Goal: Ask a question

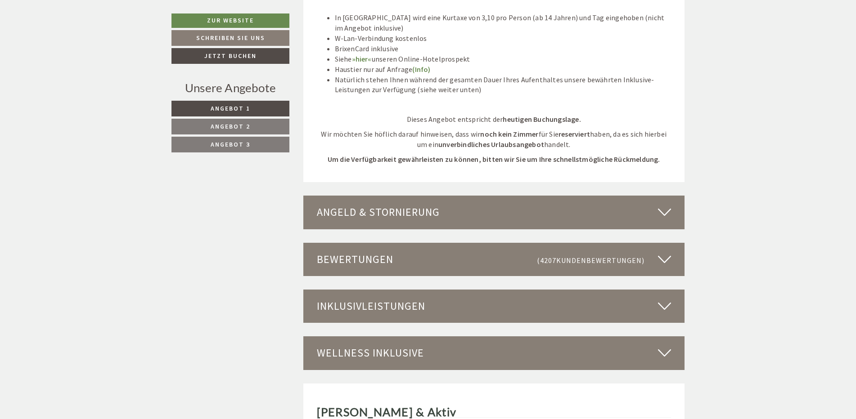
scroll to position [2421, 0]
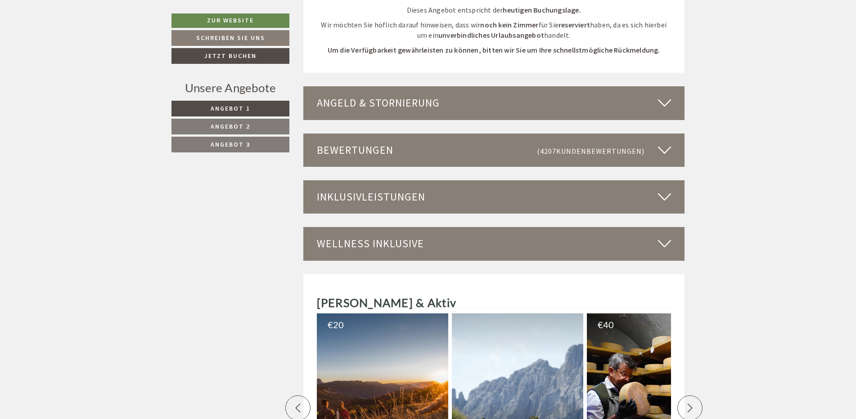
click at [372, 232] on div "Wellness inklusive" at bounding box center [494, 243] width 382 height 33
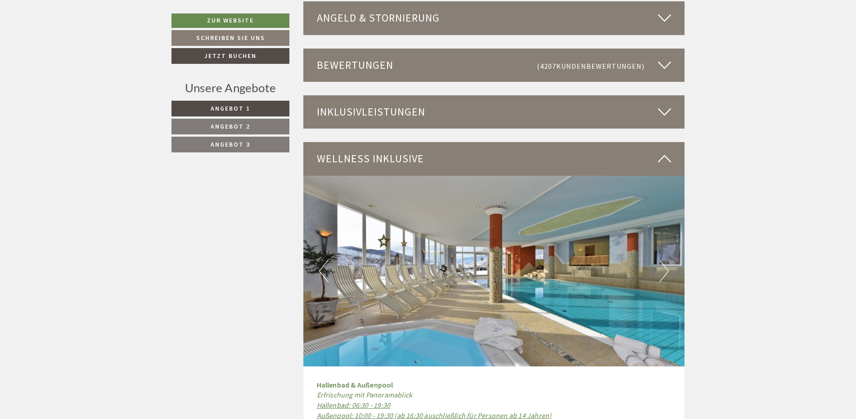
scroll to position [2511, 0]
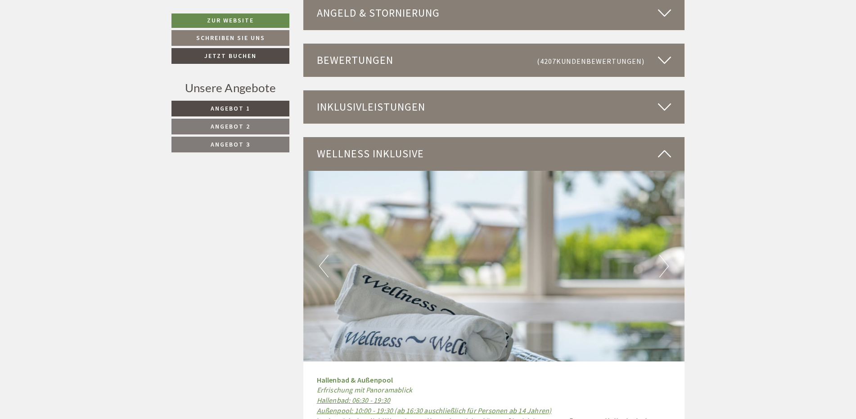
click at [440, 93] on div "Inklusivleistungen" at bounding box center [494, 106] width 382 height 33
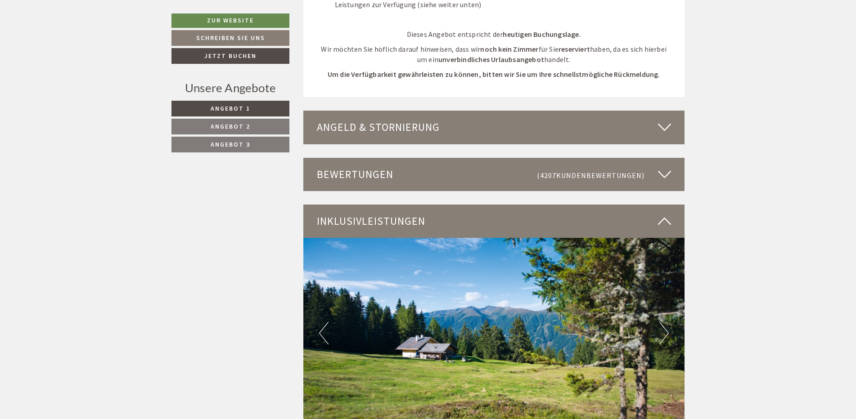
scroll to position [2376, 0]
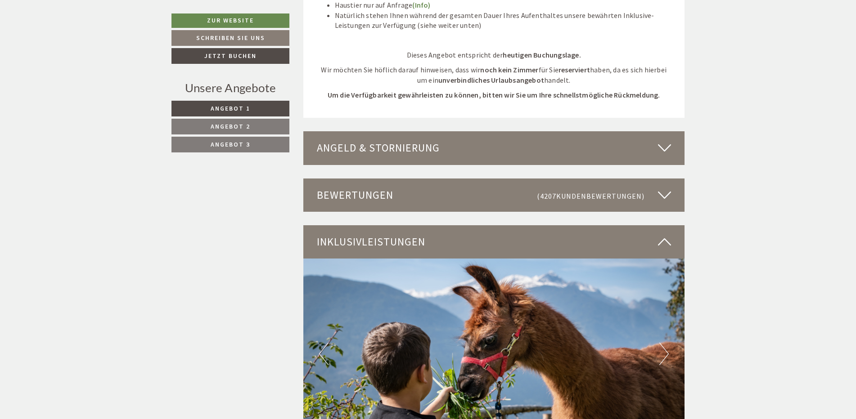
click at [448, 141] on div "Angeld & Stornierung" at bounding box center [494, 147] width 382 height 33
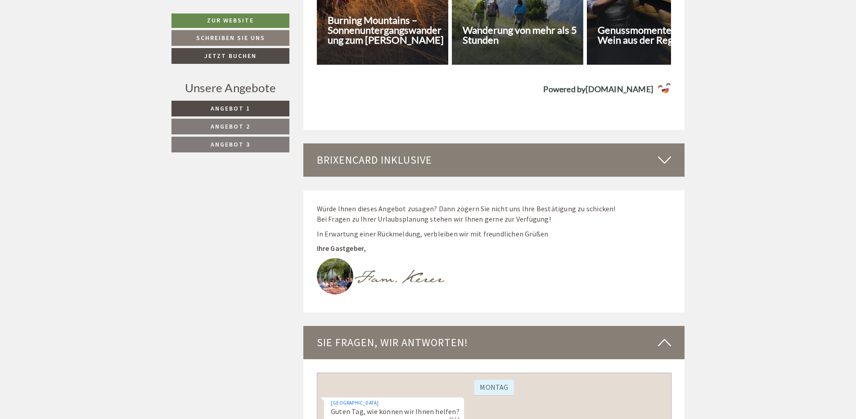
scroll to position [4581, 0]
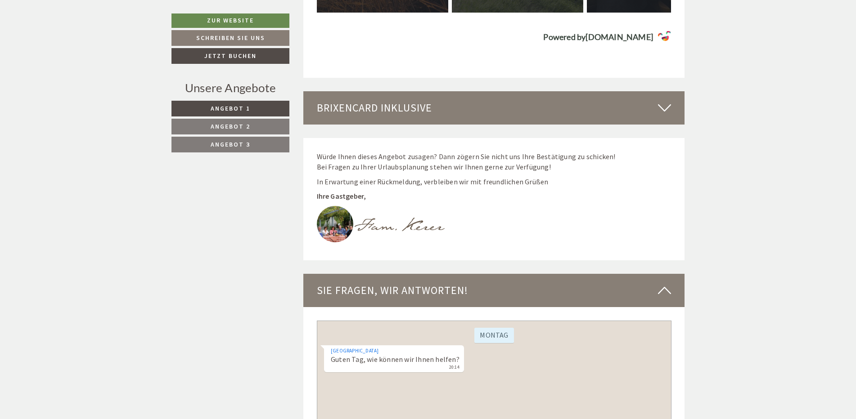
click at [406, 359] on div "Hotel Torgglerhof Guten Tag, wie können wir Ihnen helfen? 20:14" at bounding box center [394, 359] width 140 height 27
click at [471, 355] on div "Hotel Torgglerhof Guten Tag, wie können wir Ihnen helfen? 20:14" at bounding box center [494, 361] width 340 height 30
click at [350, 340] on div "Montag" at bounding box center [494, 337] width 340 height 18
click at [410, 382] on div "[DATE][GEOGRAPHIC_DATA] Guten Tag, wie können wir Ihnen helfen? 20:14" at bounding box center [493, 409] width 355 height 177
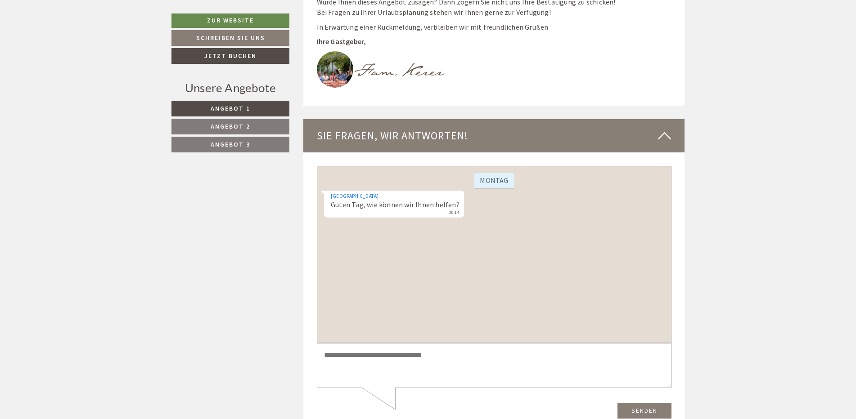
scroll to position [4761, 0]
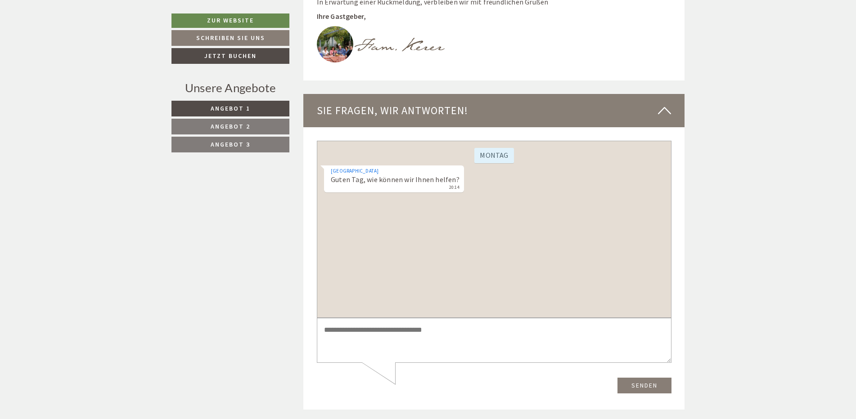
click at [423, 333] on textarea at bounding box center [493, 340] width 355 height 45
type textarea "*"
type textarea "**********"
click at [632, 382] on button "Senden" at bounding box center [644, 386] width 54 height 16
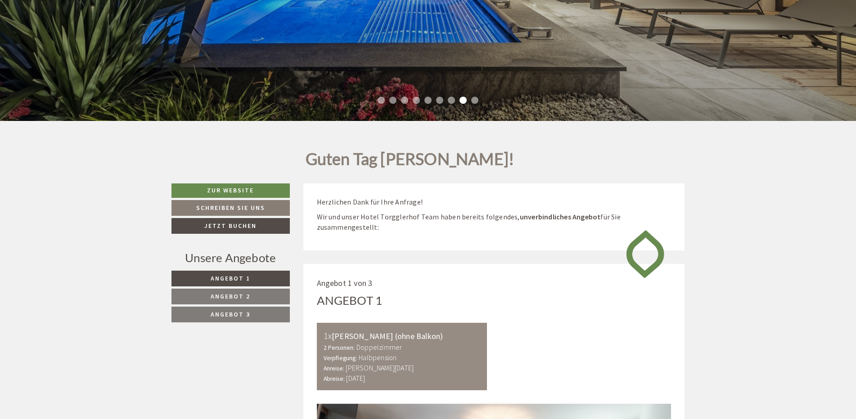
scroll to position [0, 0]
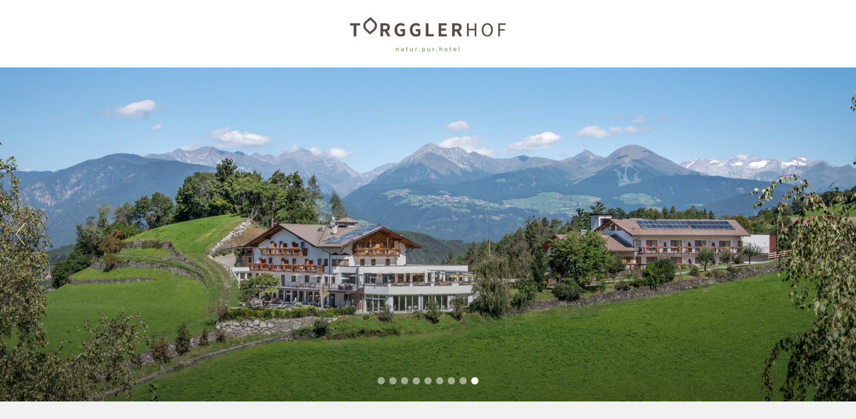
click at [832, 237] on button "Next" at bounding box center [835, 234] width 9 height 22
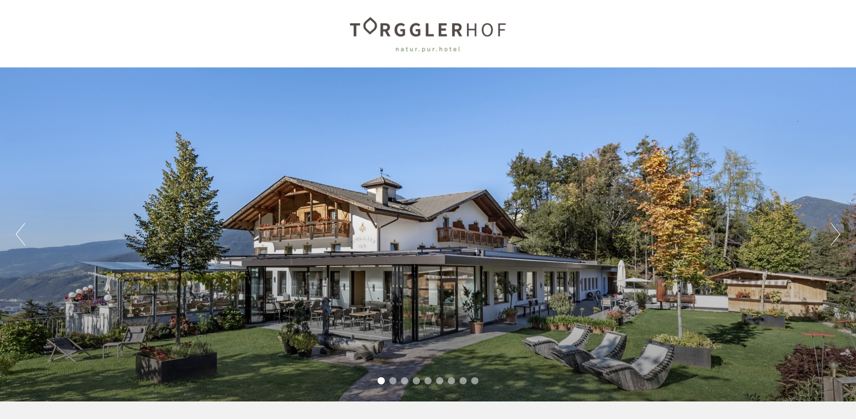
click at [833, 238] on button "Next" at bounding box center [835, 234] width 9 height 22
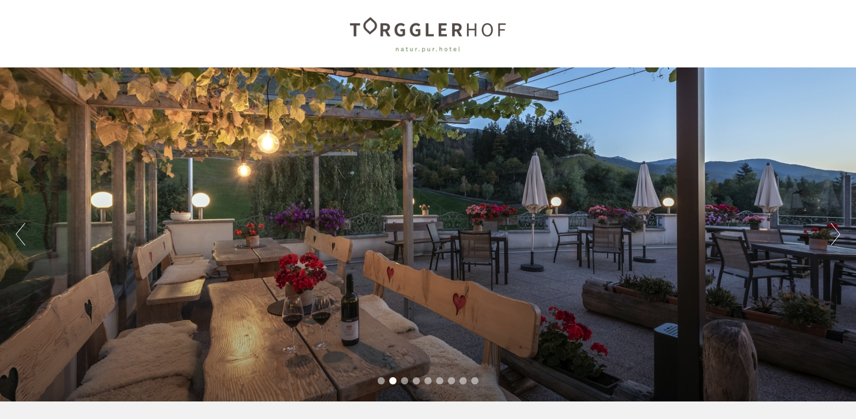
click at [833, 238] on button "Next" at bounding box center [835, 234] width 9 height 22
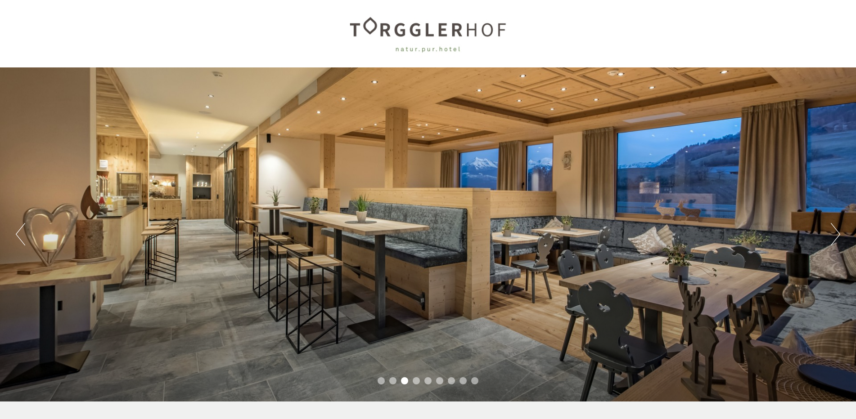
click at [838, 236] on button "Next" at bounding box center [835, 234] width 9 height 22
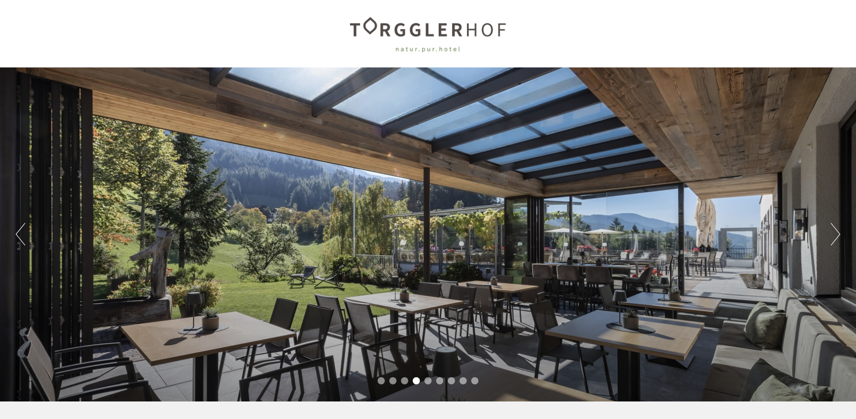
click at [837, 235] on button "Next" at bounding box center [835, 234] width 9 height 22
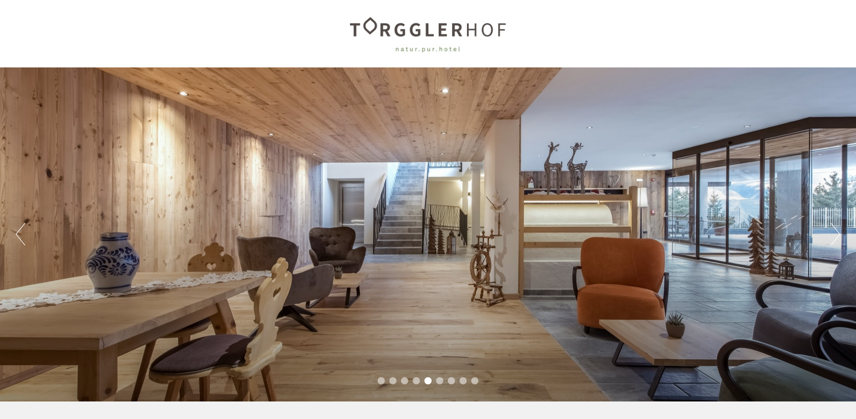
click at [826, 232] on div "Previous Next 1 2 3 4 5 6 7 8 9" at bounding box center [428, 234] width 856 height 334
click at [835, 240] on button "Next" at bounding box center [835, 234] width 9 height 22
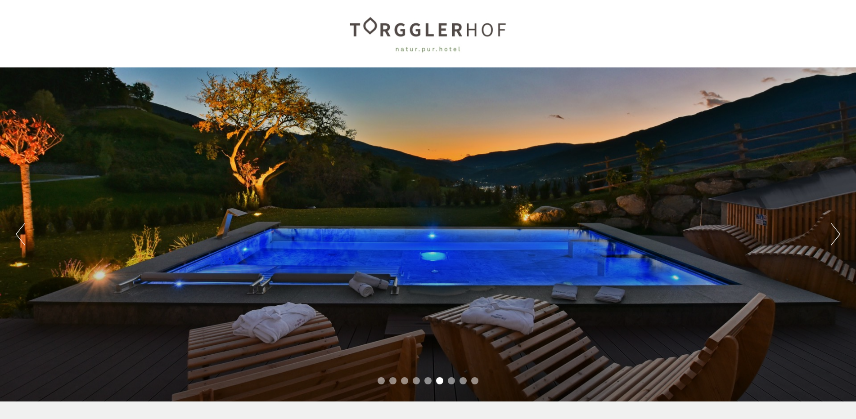
click at [835, 240] on button "Next" at bounding box center [835, 234] width 9 height 22
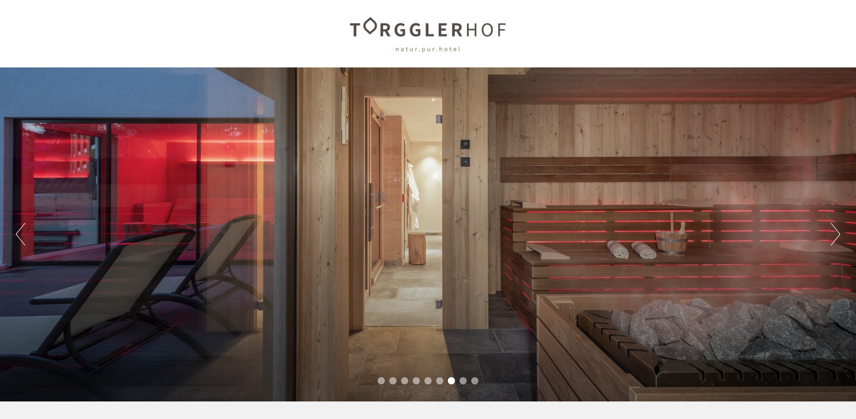
click at [835, 240] on button "Next" at bounding box center [835, 234] width 9 height 22
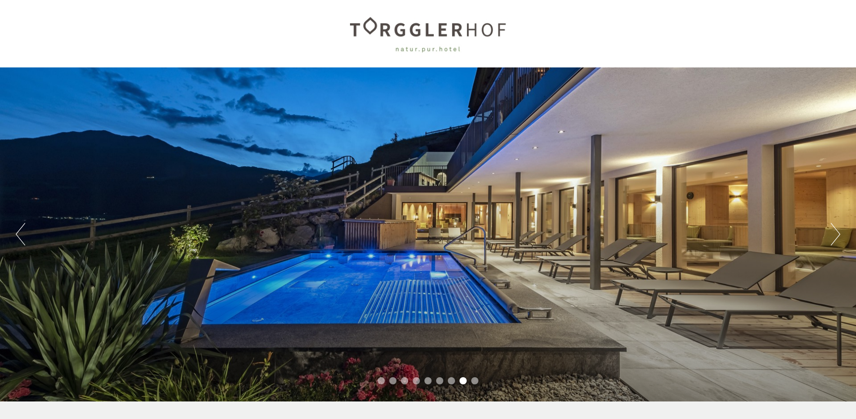
click at [835, 240] on button "Next" at bounding box center [835, 234] width 9 height 22
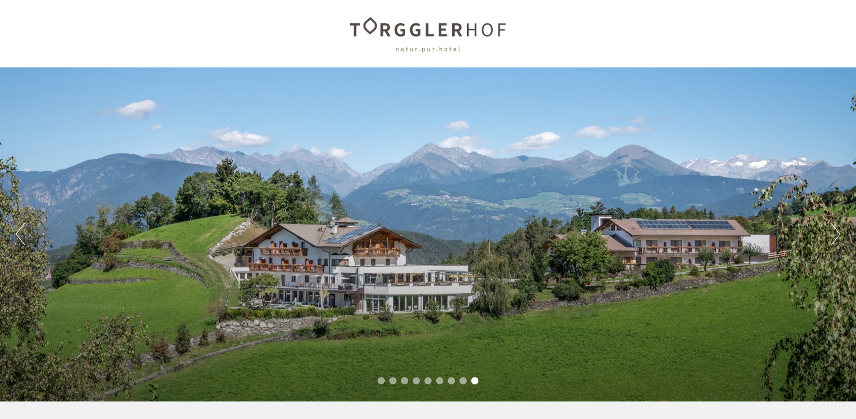
click at [829, 234] on div "Previous Next 1 2 3 4 5 6 7 8 9" at bounding box center [428, 234] width 856 height 334
click at [835, 237] on button "Next" at bounding box center [835, 234] width 9 height 22
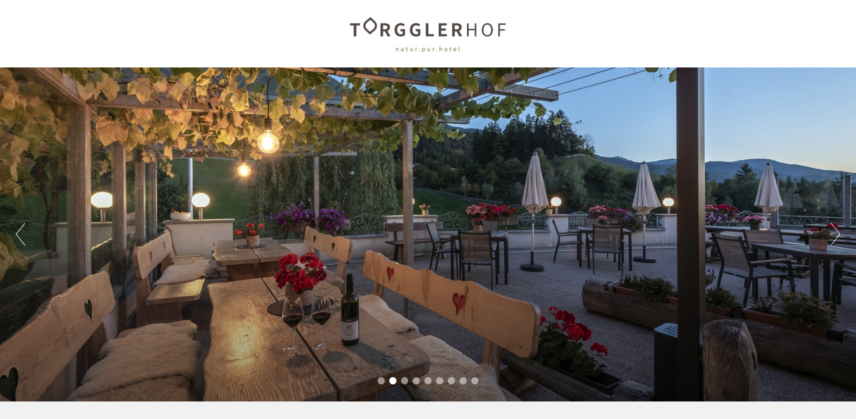
click at [832, 238] on button "Next" at bounding box center [835, 234] width 9 height 22
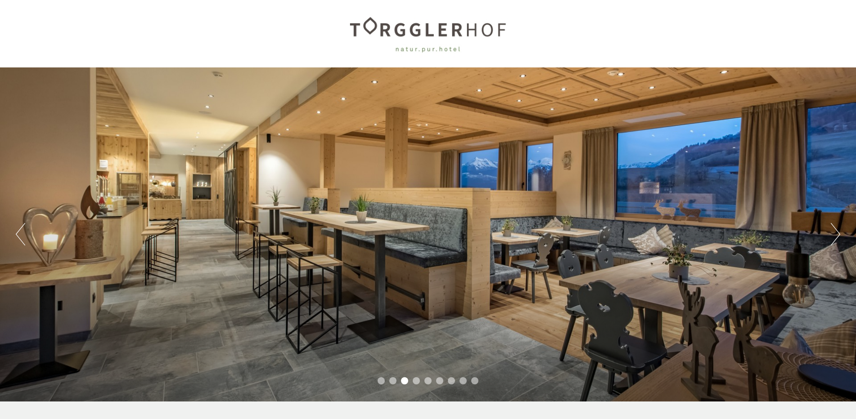
click at [841, 234] on div "Previous Next 1 2 3 4 5 6 7 8 9" at bounding box center [428, 234] width 856 height 334
click at [833, 235] on button "Next" at bounding box center [835, 234] width 9 height 22
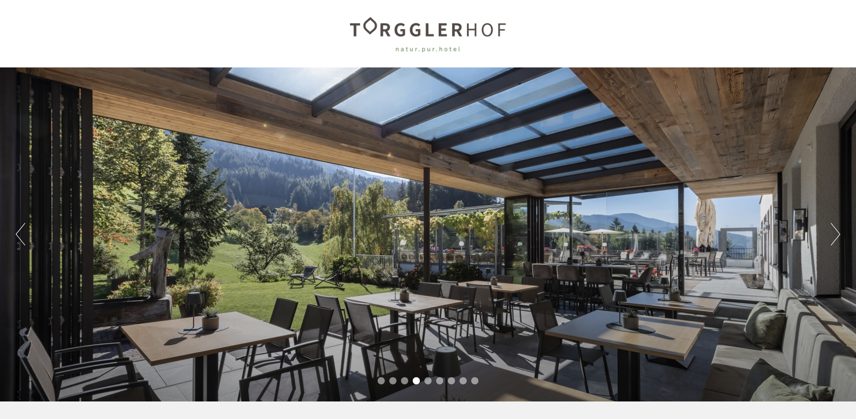
click at [836, 237] on button "Next" at bounding box center [835, 234] width 9 height 22
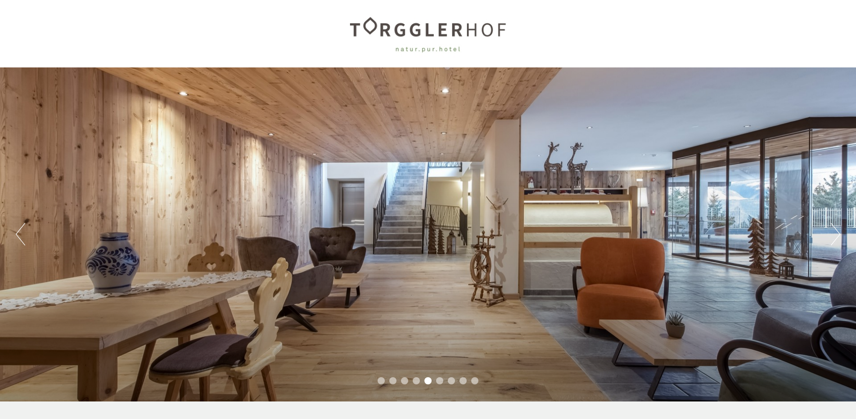
click at [836, 239] on button "Next" at bounding box center [835, 234] width 9 height 22
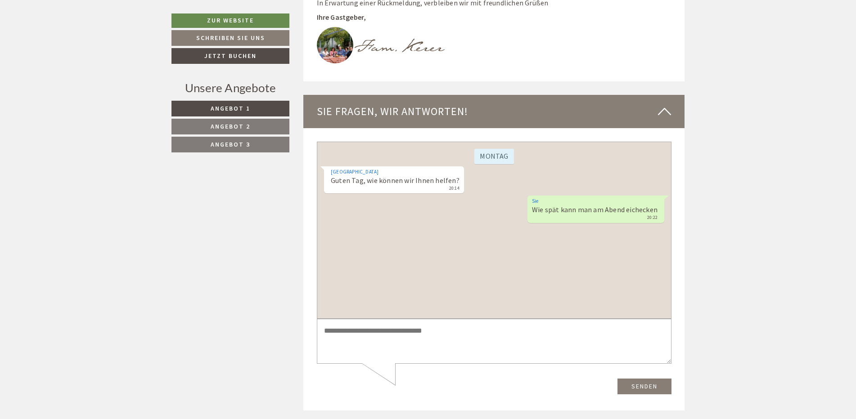
scroll to position [4769, 0]
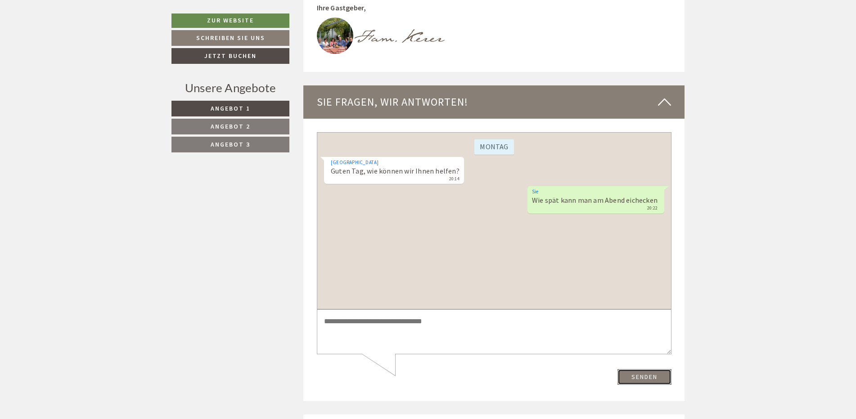
click at [644, 372] on button "Senden" at bounding box center [644, 377] width 54 height 16
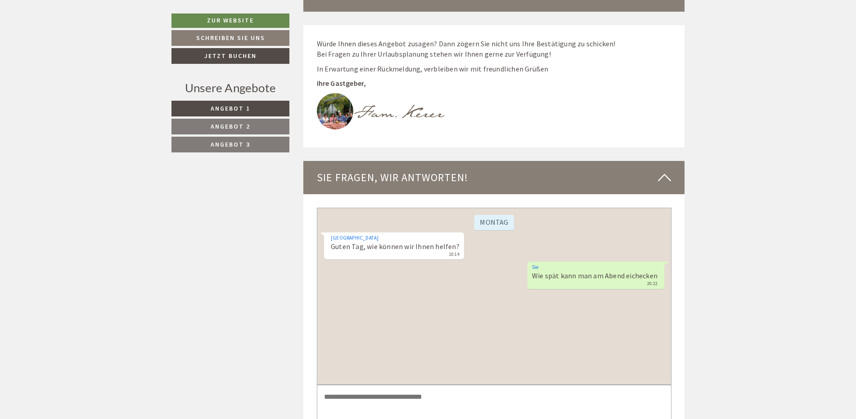
scroll to position [4691, 0]
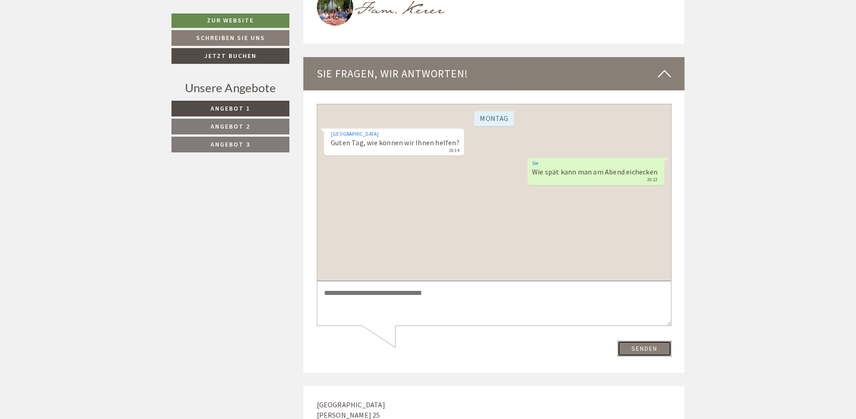
scroll to position [4876, 0]
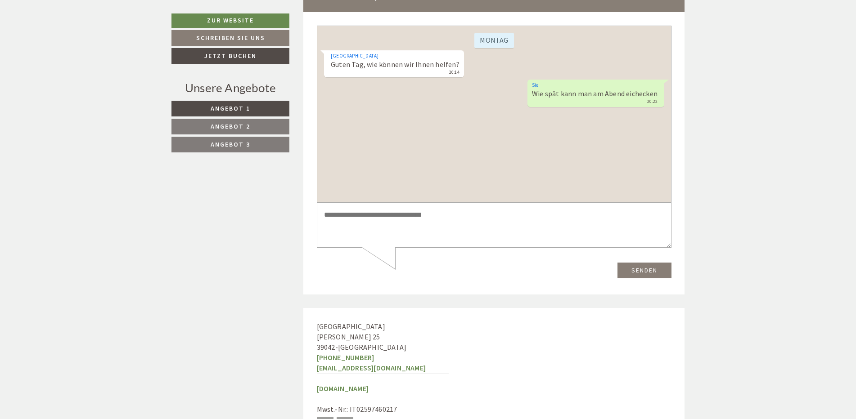
click at [229, 38] on link "Schreiben Sie uns" at bounding box center [230, 38] width 118 height 16
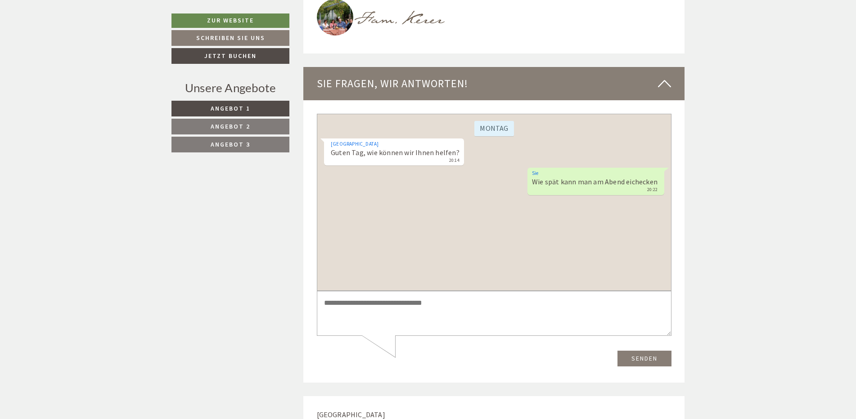
scroll to position [4783, 0]
